Goal: Check status: Check status

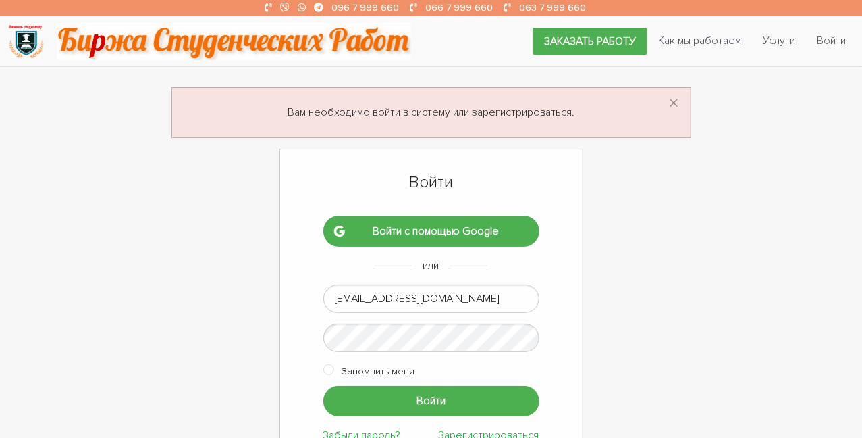
scroll to position [70, 0]
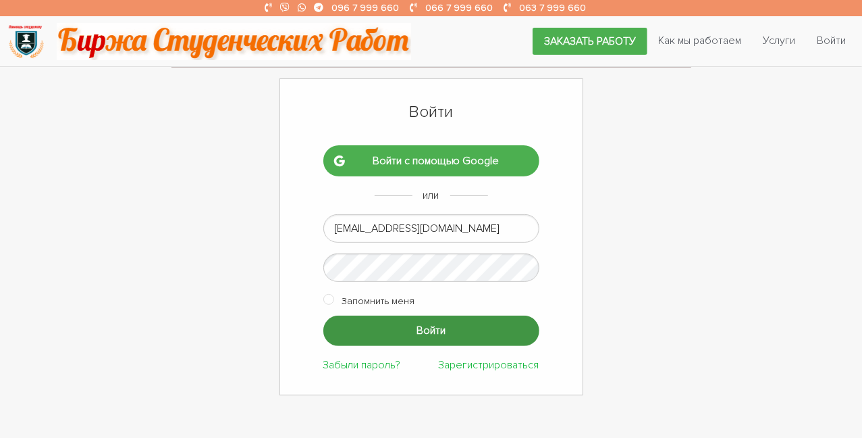
type input "[EMAIL_ADDRESS][DOMAIN_NAME]"
click at [461, 335] on input "Войти" at bounding box center [431, 330] width 216 height 30
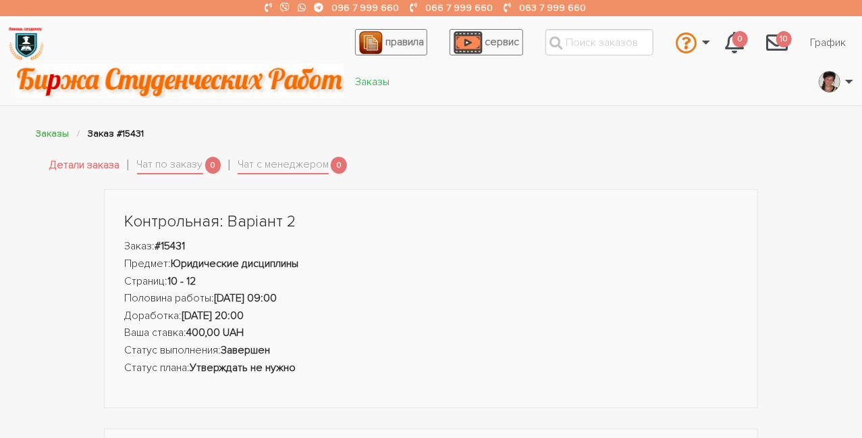
click at [376, 80] on link "Заказы" at bounding box center [372, 82] width 56 height 26
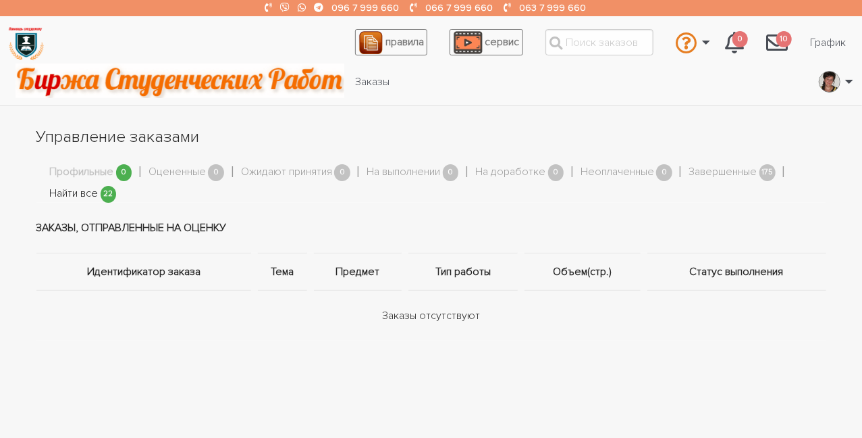
click at [93, 194] on link "Найти все" at bounding box center [74, 194] width 49 height 18
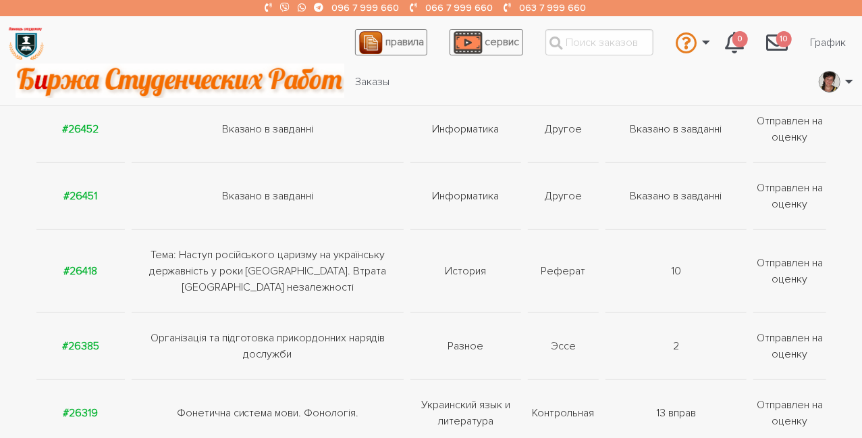
scroll to position [281, 0]
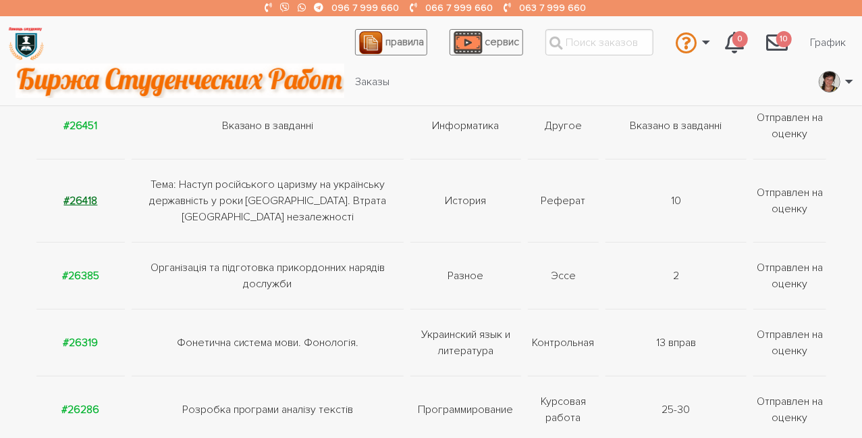
click at [91, 201] on strong "#26418" at bounding box center [80, 201] width 34 height 14
